Goal: Task Accomplishment & Management: Complete application form

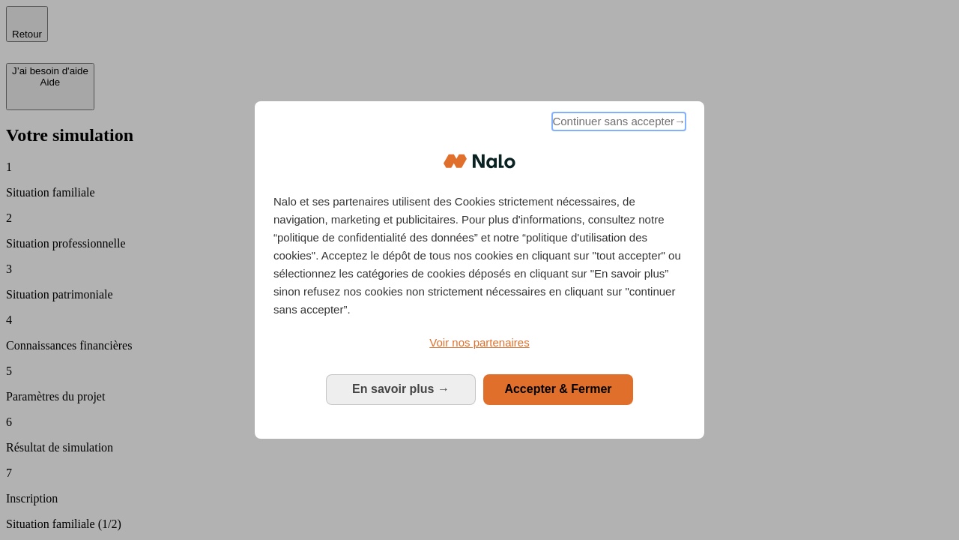
click at [618, 124] on span "Continuer sans accepter →" at bounding box center [618, 121] width 133 height 18
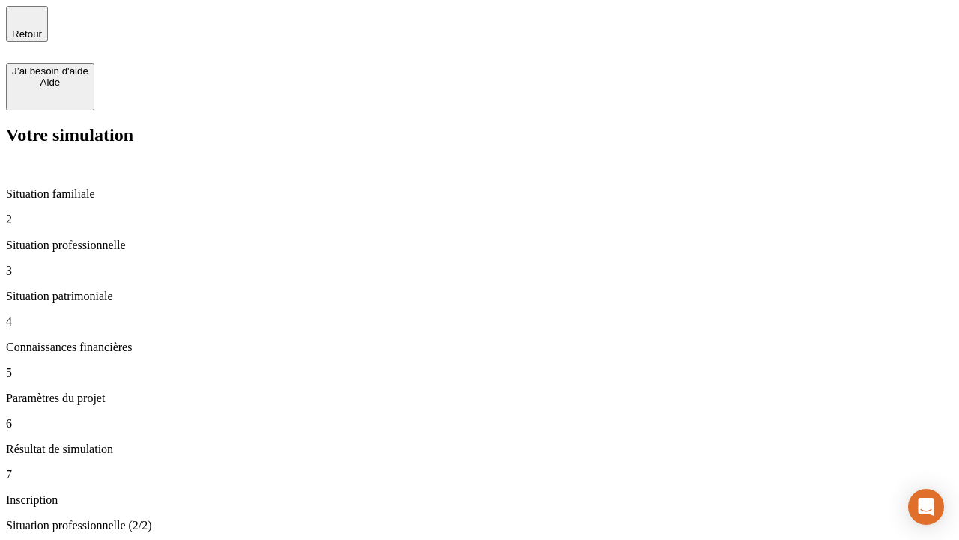
type input "30 000"
type input "1 000"
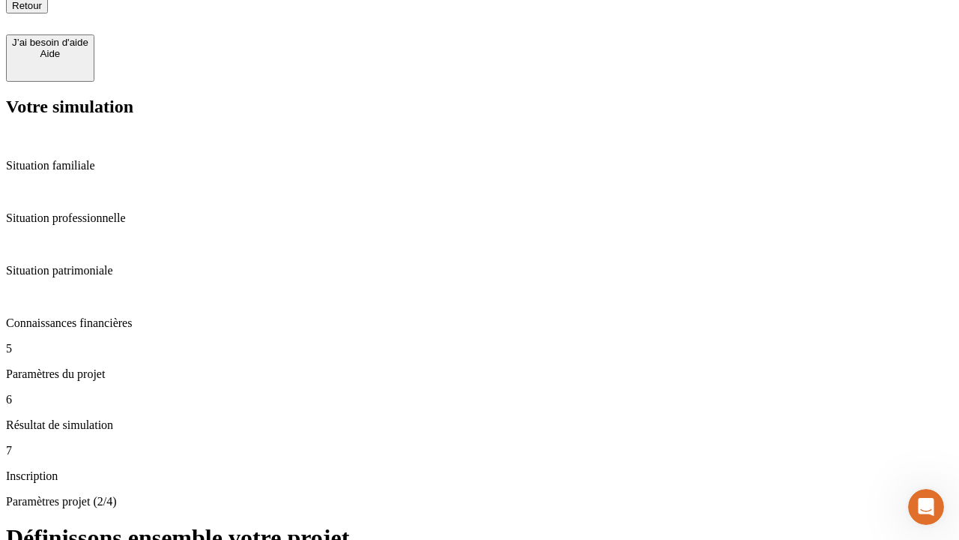
scroll to position [15, 0]
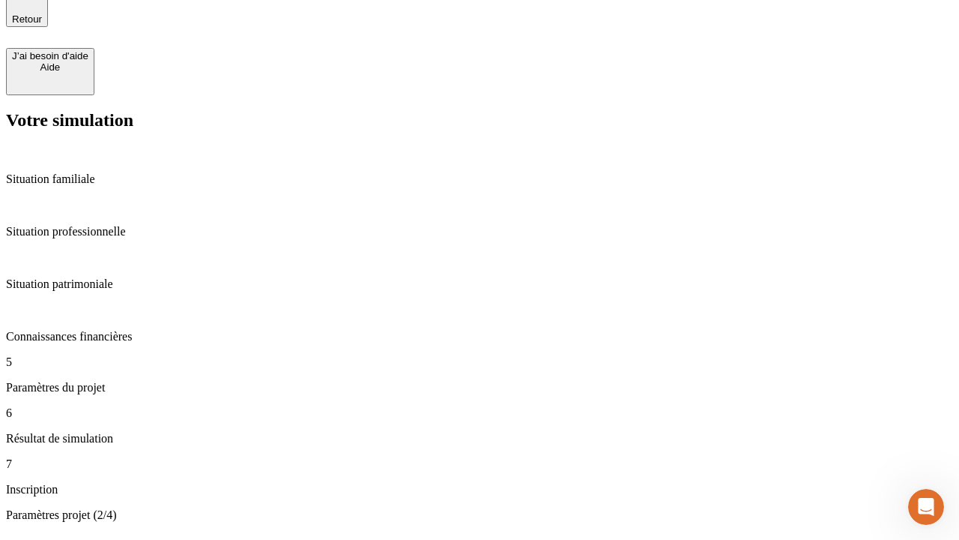
type input "65"
type input "5 000"
type input "640"
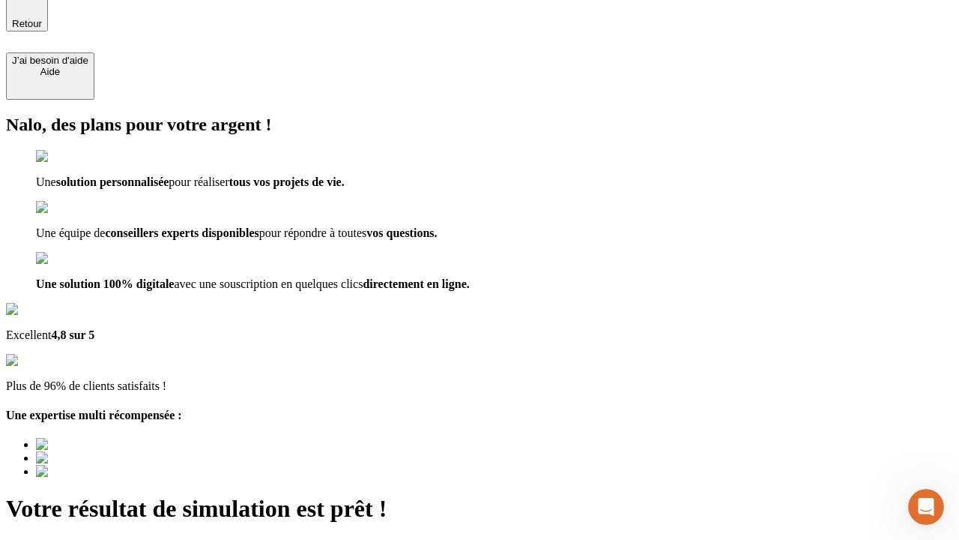
type input "[EMAIL_ADDRESS][DOMAIN_NAME]"
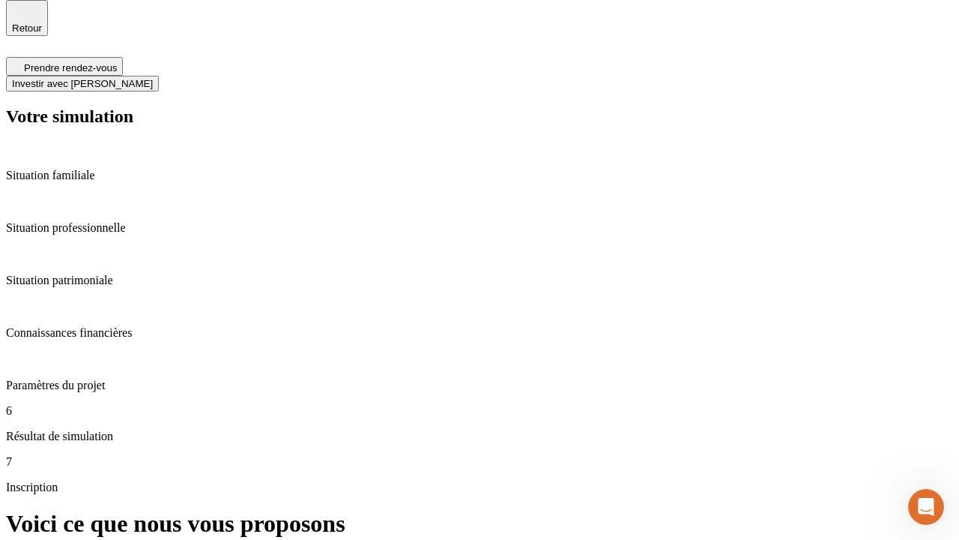
click at [153, 78] on span "Investir avec [PERSON_NAME]" at bounding box center [82, 83] width 141 height 11
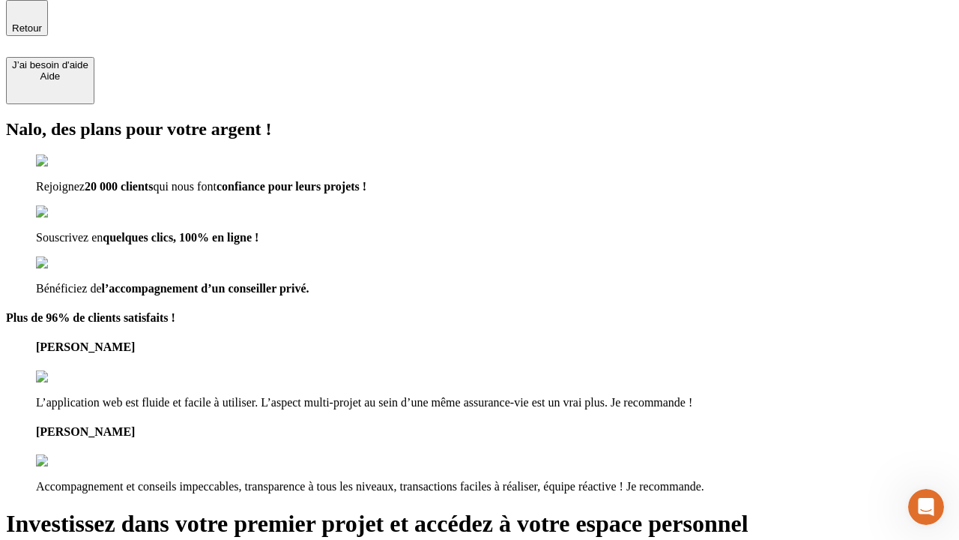
scroll to position [4, 0]
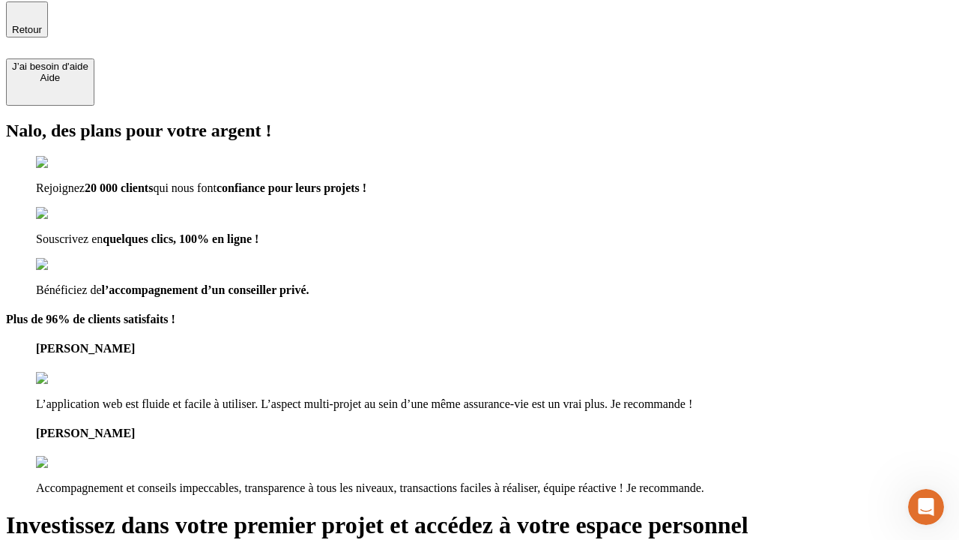
type input "abc"
